Goal: Information Seeking & Learning: Learn about a topic

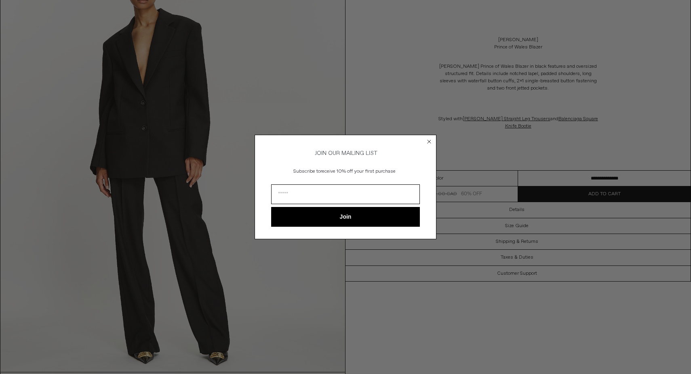
click at [429, 138] on circle "Close dialog" at bounding box center [429, 142] width 8 height 8
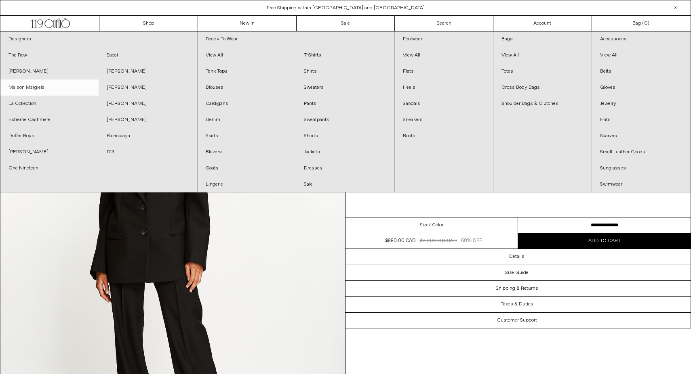
click at [29, 86] on link "Maison Margiela" at bounding box center [49, 88] width 98 height 16
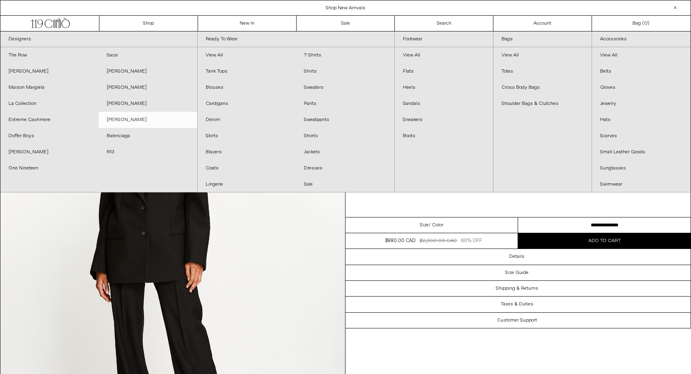
click at [124, 118] on link "[PERSON_NAME]" at bounding box center [148, 120] width 98 height 16
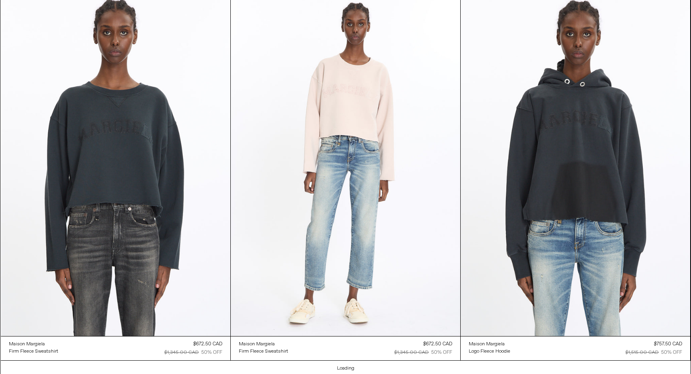
scroll to position [2650, 0]
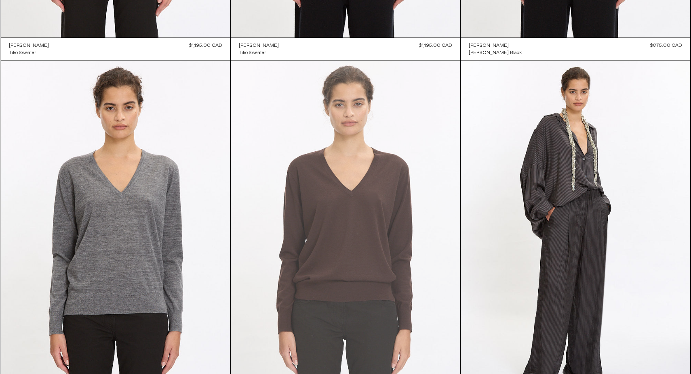
scroll to position [2185, 0]
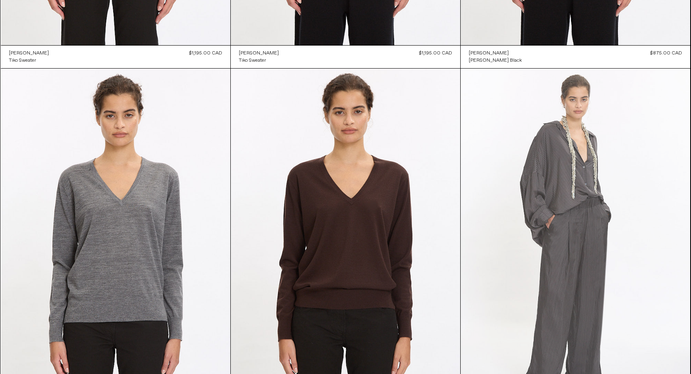
click at [582, 167] on at bounding box center [574, 241] width 229 height 344
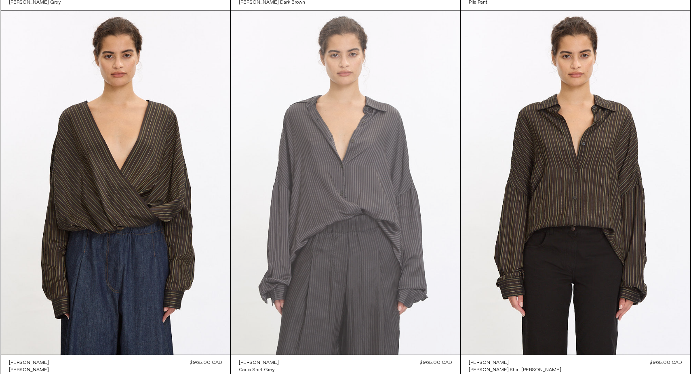
scroll to position [2613, 0]
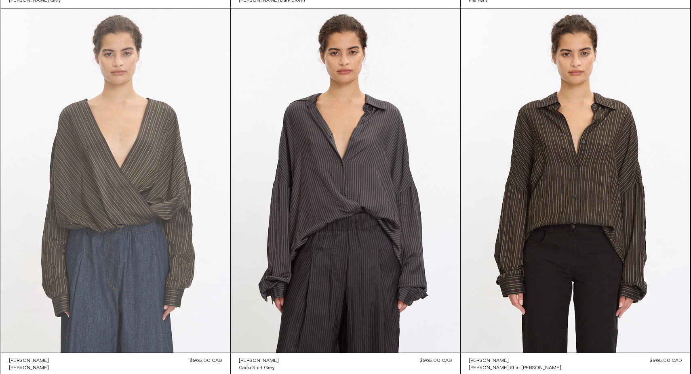
click at [154, 188] on at bounding box center [115, 180] width 229 height 344
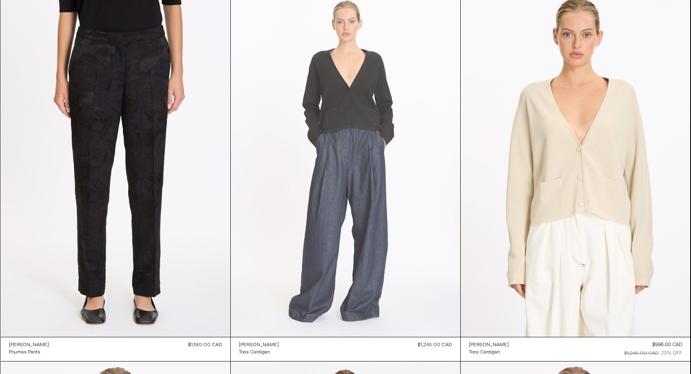
scroll to position [4103, 0]
click at [353, 118] on at bounding box center [345, 164] width 229 height 344
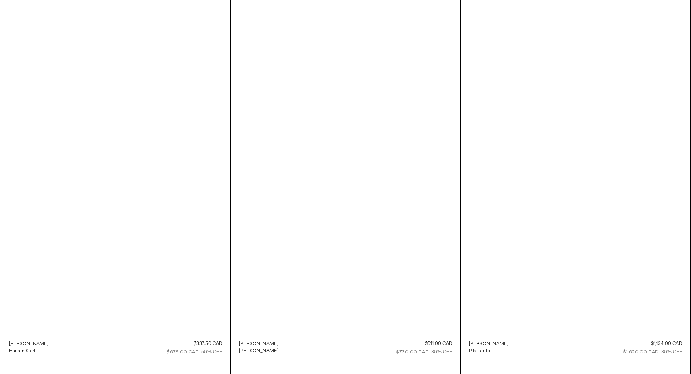
scroll to position [4841, 0]
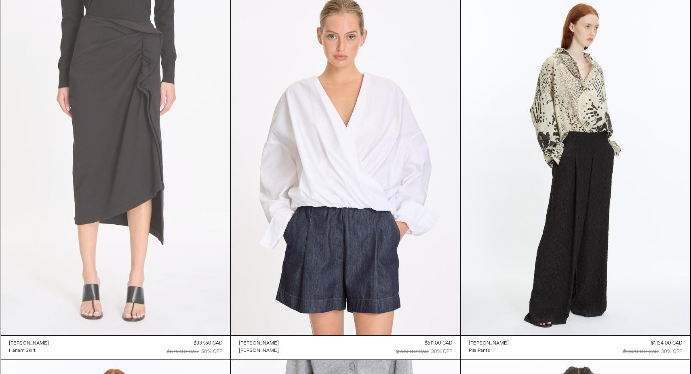
click at [132, 150] on at bounding box center [115, 163] width 229 height 344
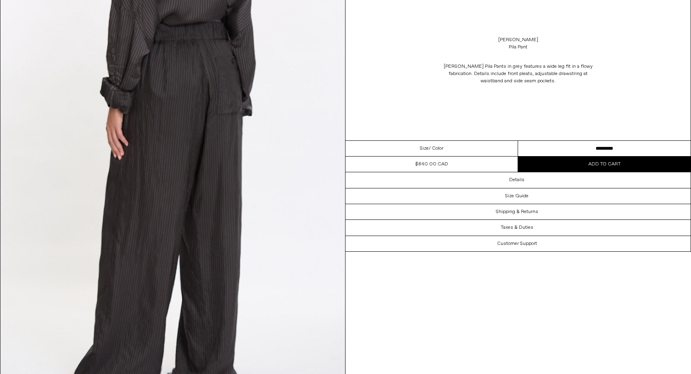
scroll to position [935, 0]
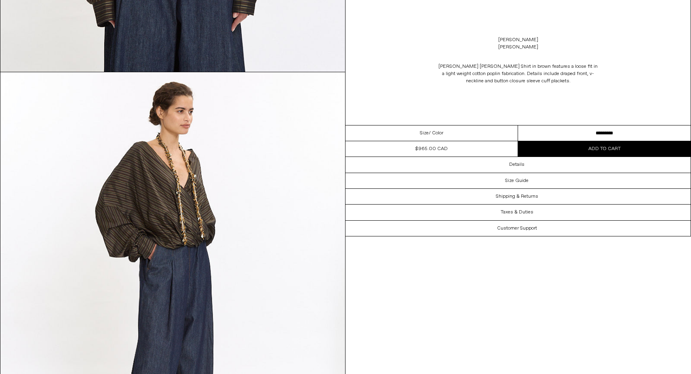
scroll to position [402, 0]
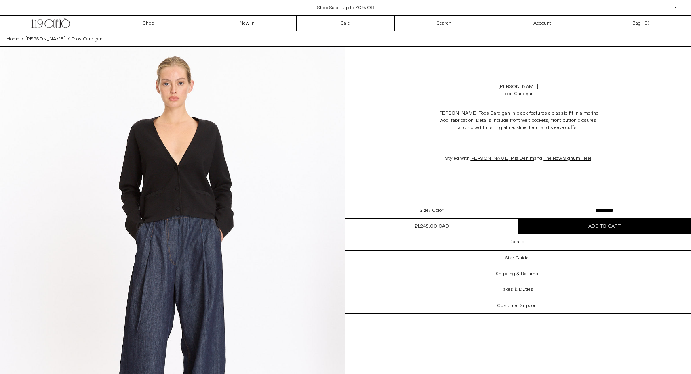
click at [191, 194] on img at bounding box center [172, 262] width 345 height 431
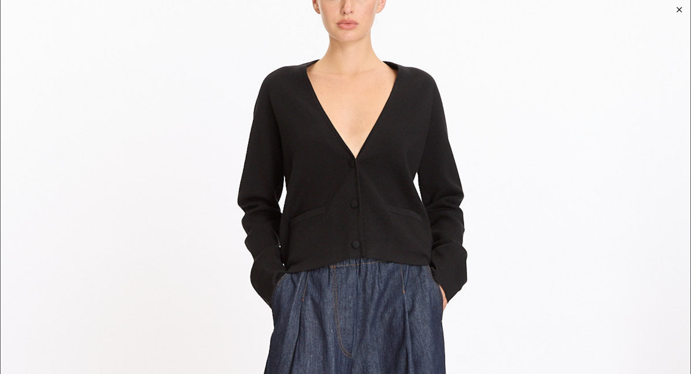
scroll to position [80, 0]
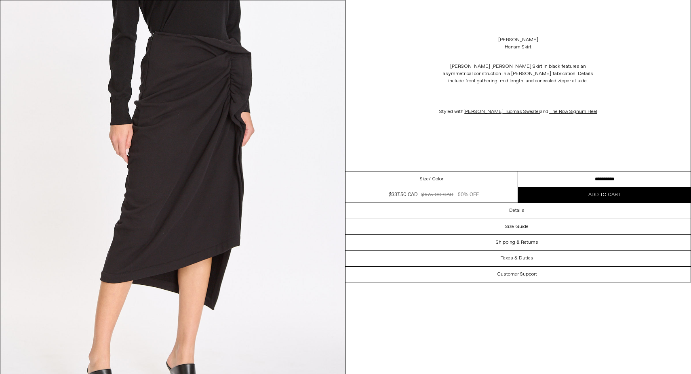
scroll to position [478, 0]
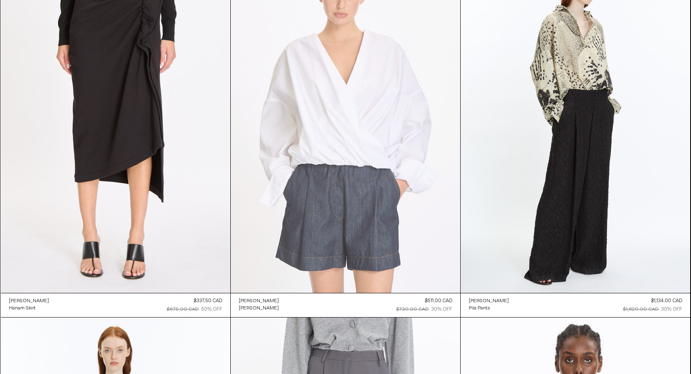
scroll to position [4889, 0]
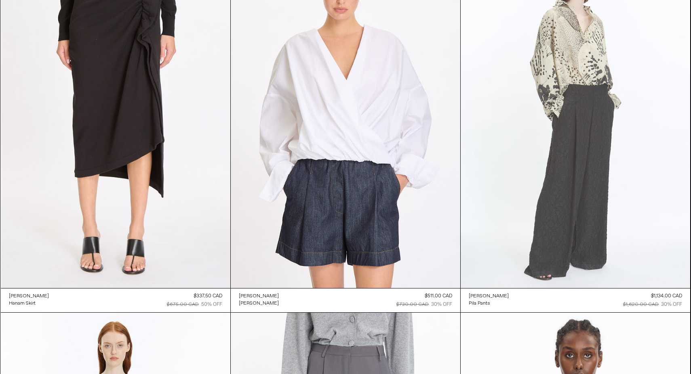
click at [579, 123] on at bounding box center [574, 116] width 229 height 344
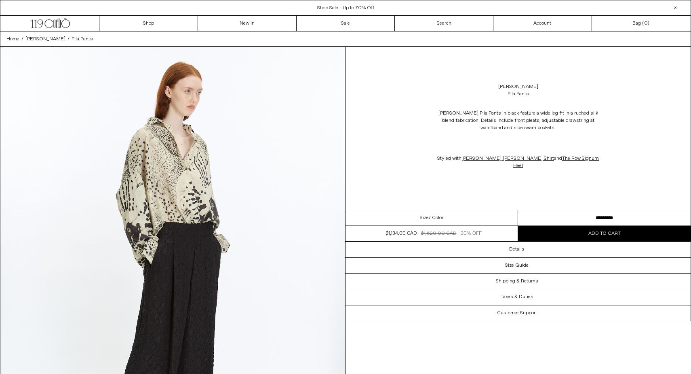
click at [206, 255] on img at bounding box center [172, 262] width 345 height 431
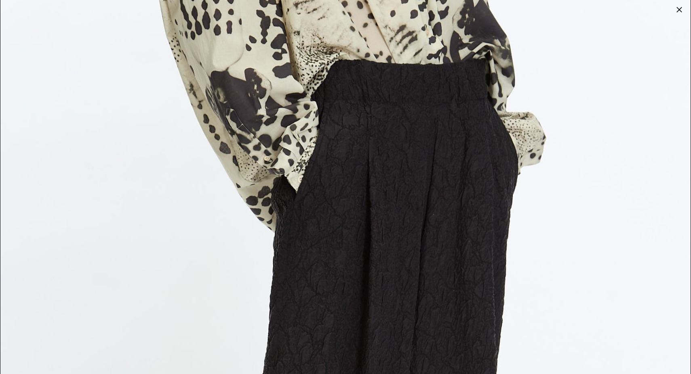
scroll to position [1744, 0]
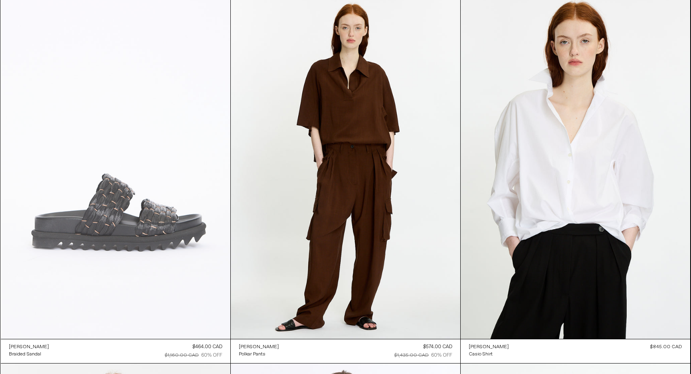
scroll to position [5945, 0]
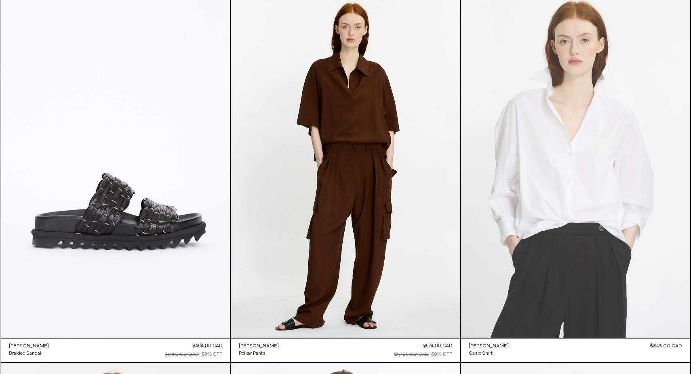
click at [561, 175] on at bounding box center [574, 166] width 229 height 344
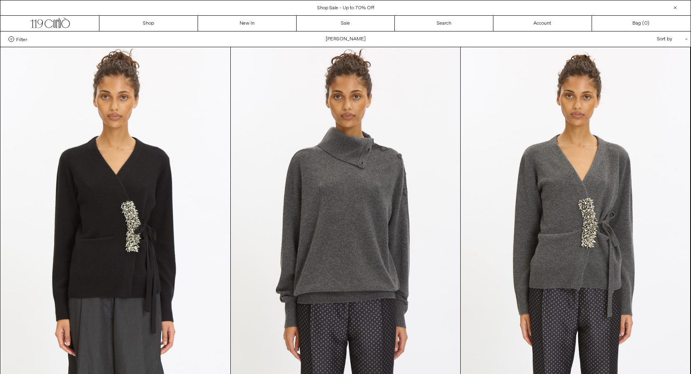
scroll to position [0, 0]
click at [252, 23] on link "New In" at bounding box center [247, 23] width 99 height 15
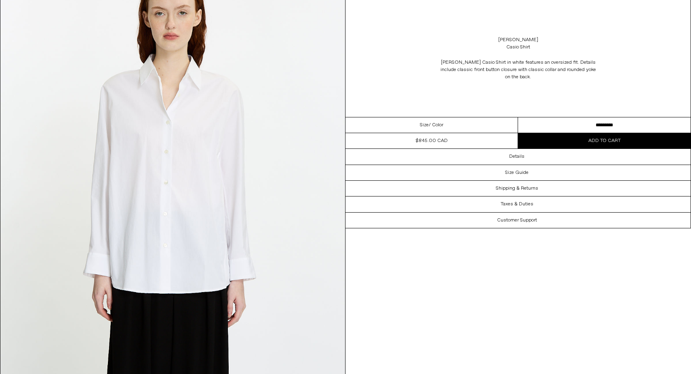
scroll to position [521, 0]
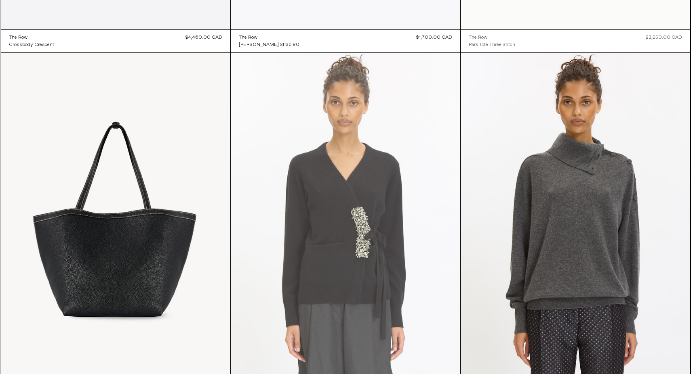
scroll to position [380, 0]
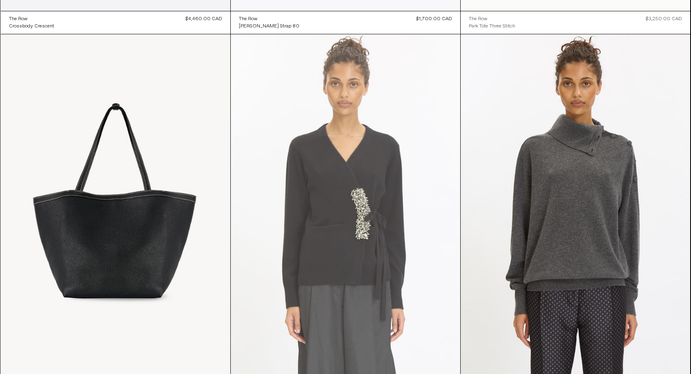
click at [340, 200] on at bounding box center [345, 206] width 229 height 344
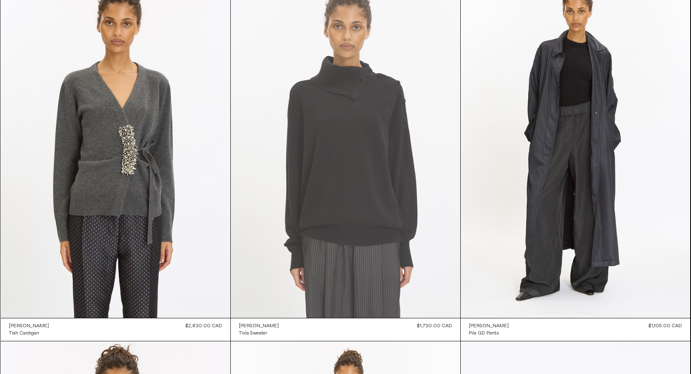
scroll to position [816, 0]
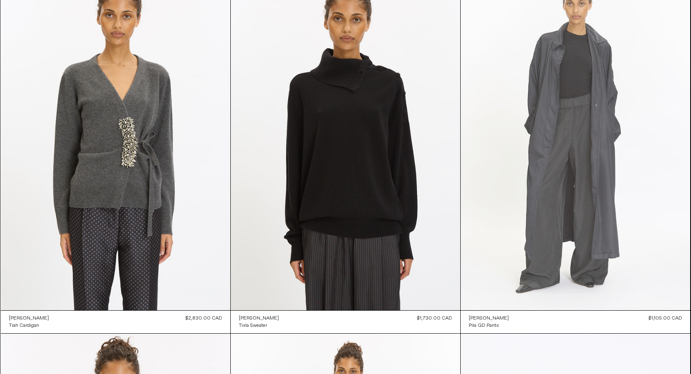
click at [575, 160] on at bounding box center [574, 138] width 229 height 344
click at [547, 126] on at bounding box center [574, 138] width 229 height 344
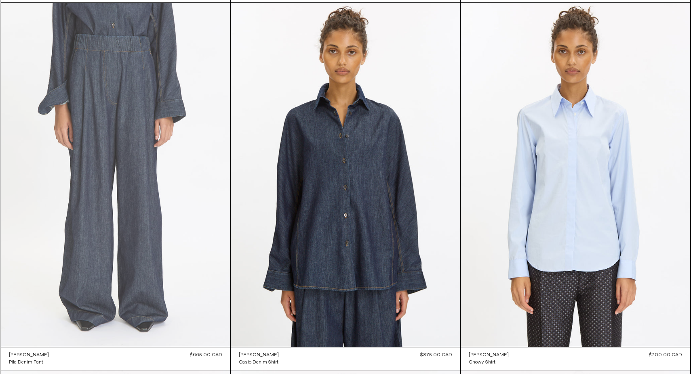
scroll to position [4826, 0]
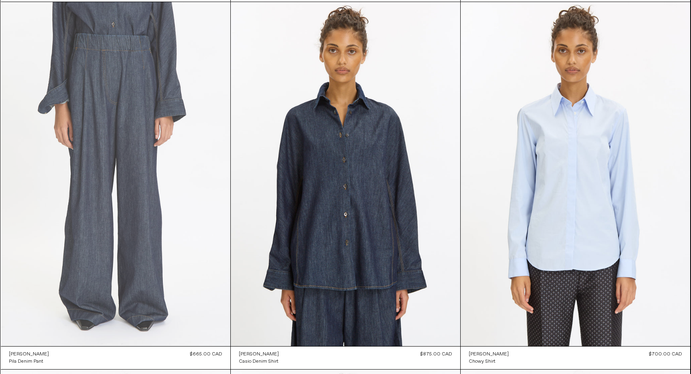
click at [138, 151] on at bounding box center [115, 174] width 229 height 344
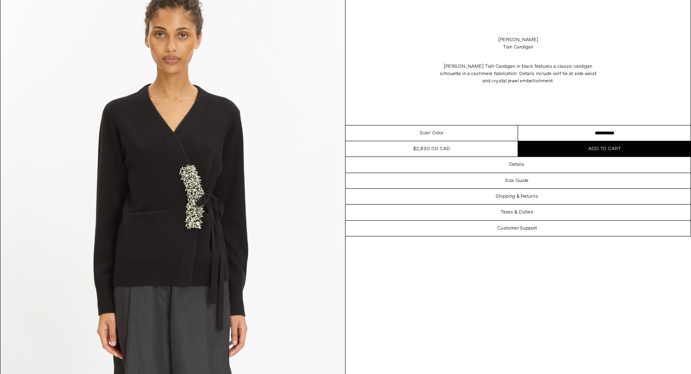
scroll to position [78, 0]
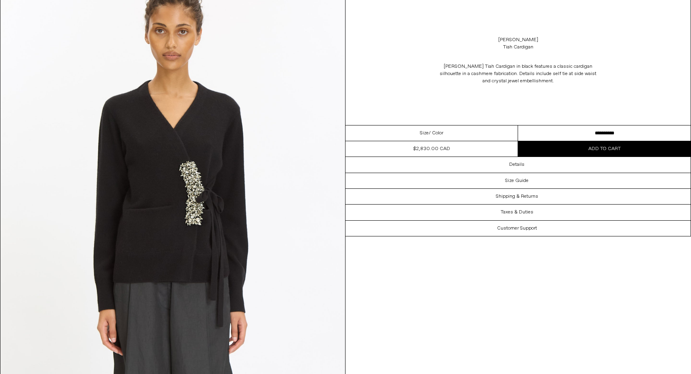
click at [220, 191] on img at bounding box center [172, 184] width 345 height 431
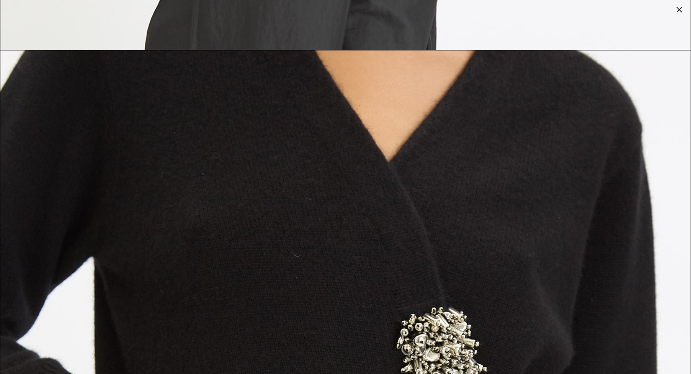
scroll to position [1674, 0]
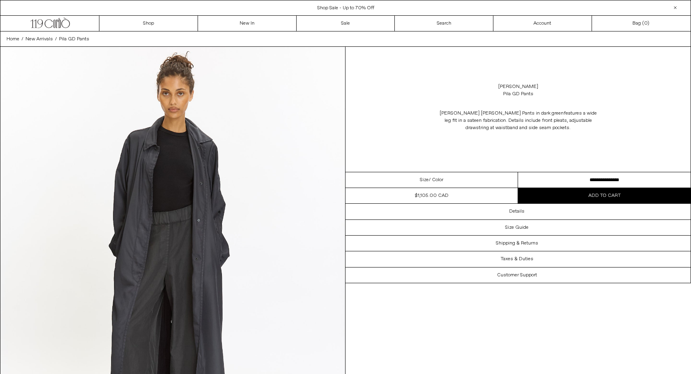
click at [228, 234] on img at bounding box center [172, 262] width 345 height 431
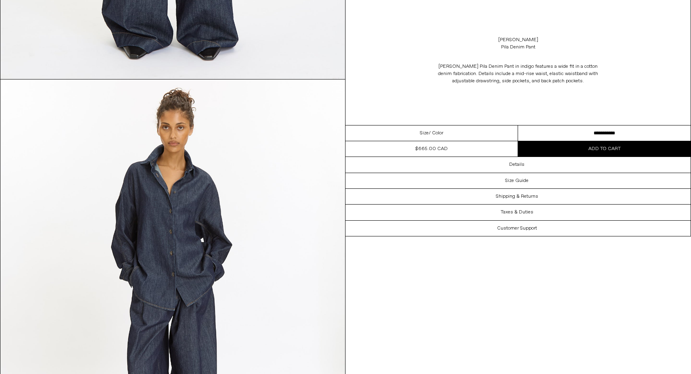
scroll to position [399, 0]
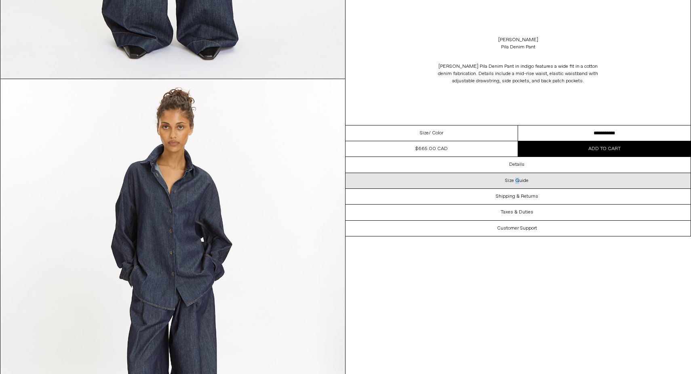
click at [517, 180] on h3 "Size Guide" at bounding box center [516, 181] width 23 height 6
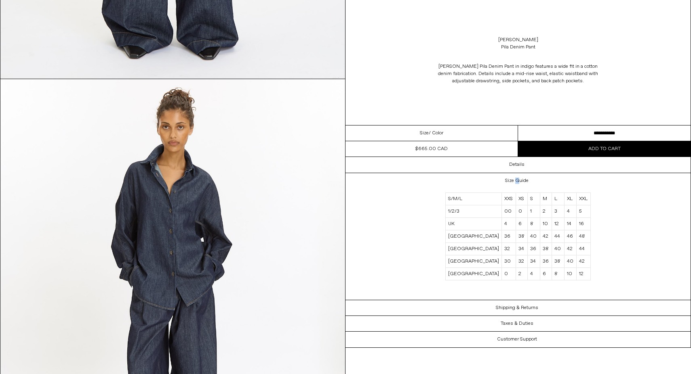
select select "**********"
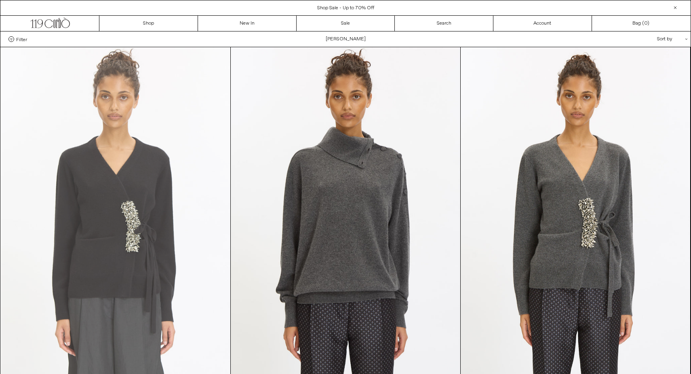
click at [160, 201] on at bounding box center [115, 219] width 229 height 344
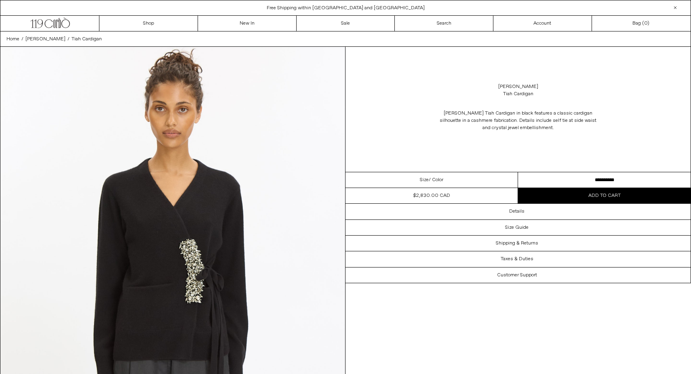
select select "**********"
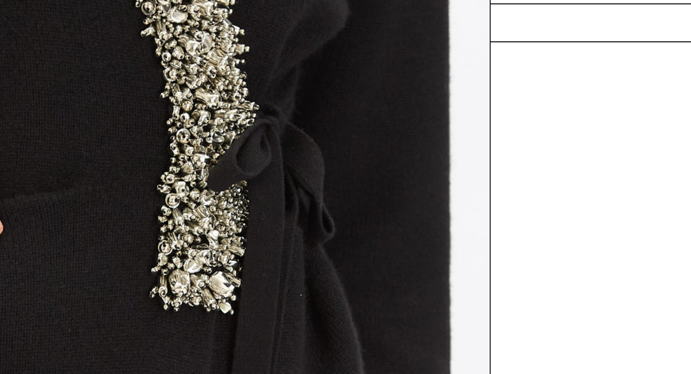
scroll to position [976, 0]
